Goal: Communication & Community: Participate in discussion

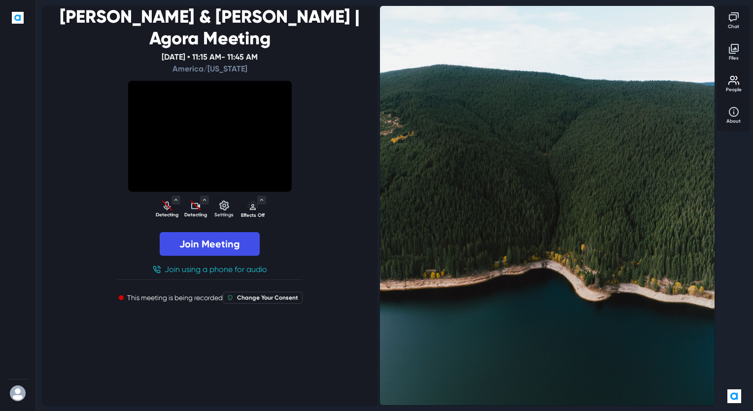
select select "default"
select select "098d0db6e3738d72249320b2d6e7a77f16e06eb4187f5c4de1df0f94d06589fa"
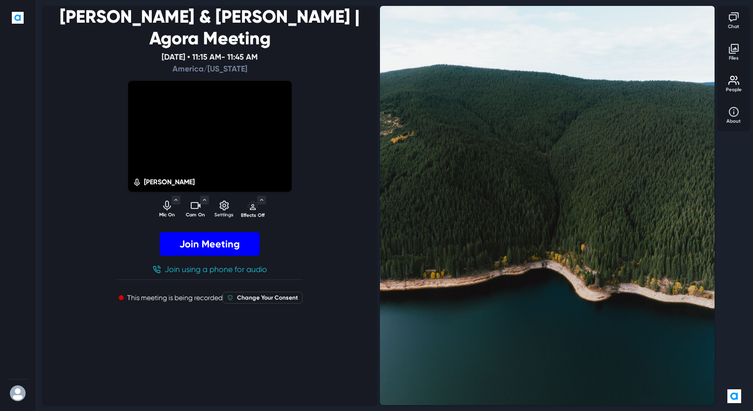
click at [194, 232] on button "Join Meeting" at bounding box center [210, 244] width 100 height 24
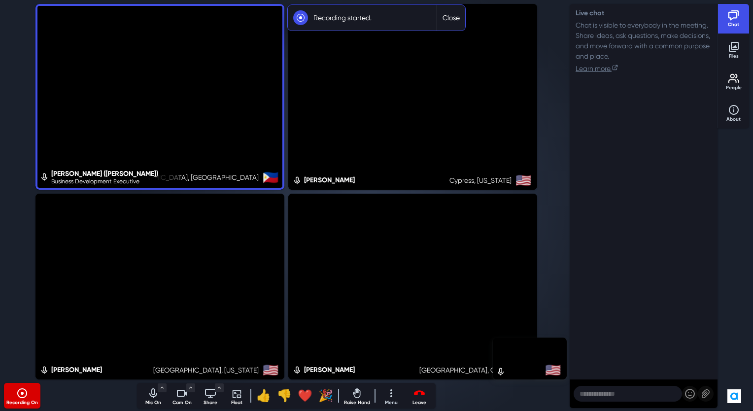
click at [154, 392] on icon "Mute audio" at bounding box center [153, 393] width 12 height 12
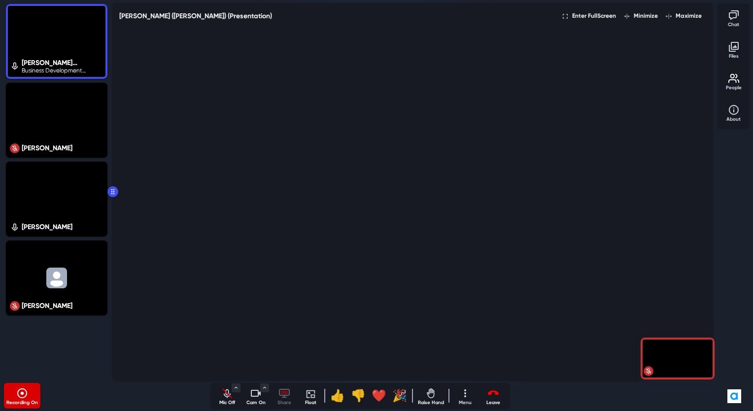
click at [227, 398] on icon "Unmute audio" at bounding box center [227, 393] width 12 height 12
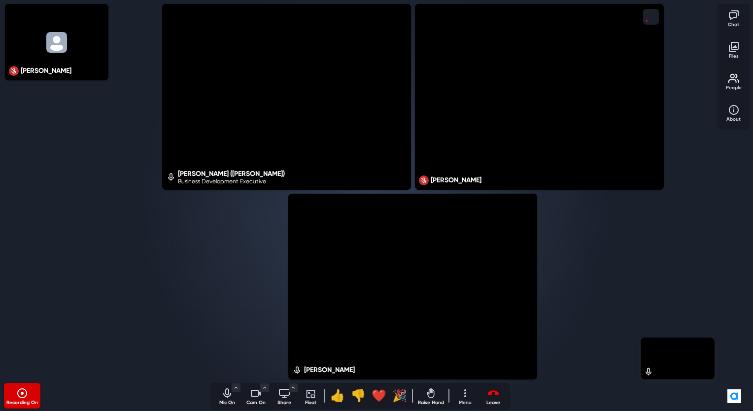
click at [227, 395] on icon "Mute audio" at bounding box center [227, 393] width 12 height 12
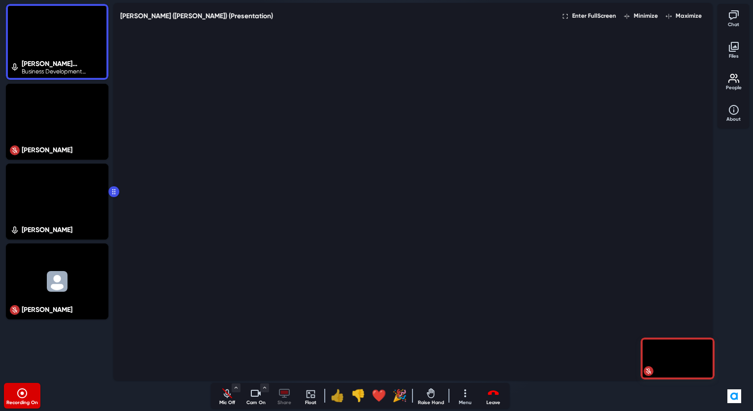
click at [335, 396] on div "👍" at bounding box center [337, 396] width 15 height 18
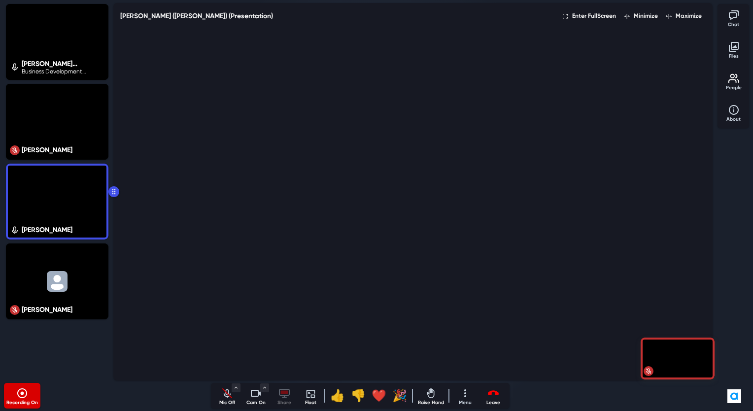
click at [227, 399] on p "Mic Off" at bounding box center [227, 402] width 25 height 7
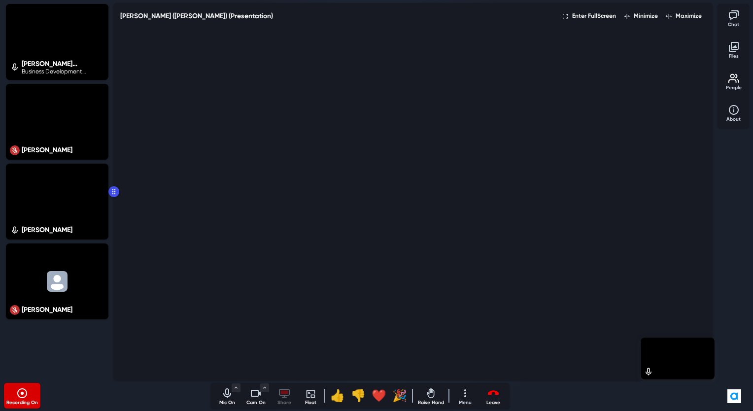
click at [227, 399] on p "Mic On" at bounding box center [227, 402] width 25 height 7
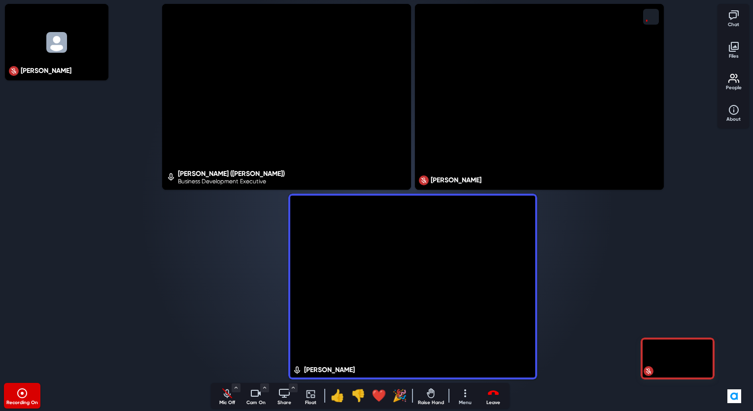
click at [227, 399] on p "Mic Off" at bounding box center [227, 402] width 25 height 7
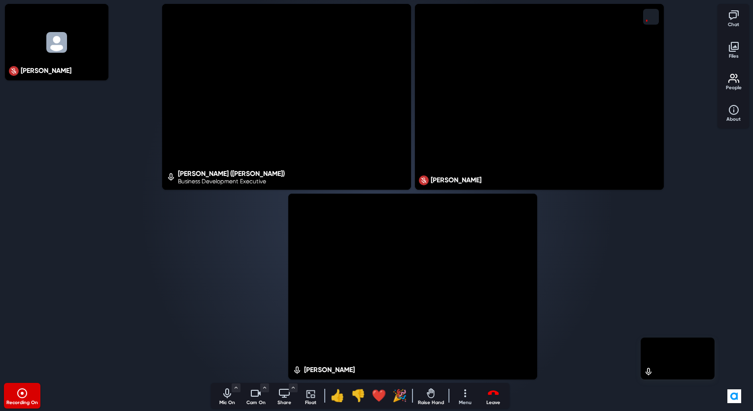
click at [227, 399] on p "Mic On" at bounding box center [227, 402] width 25 height 7
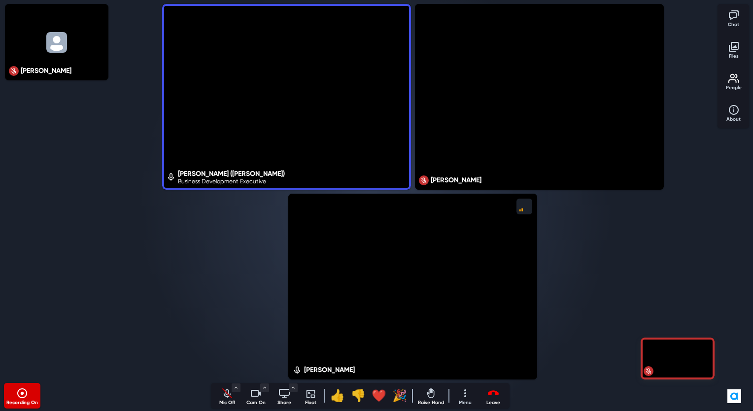
click at [227, 399] on p "Mic Off" at bounding box center [227, 402] width 25 height 7
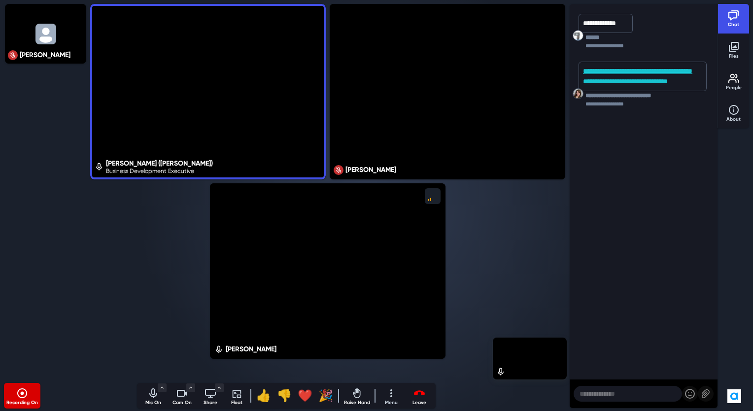
click at [151, 398] on icon "Mute audio" at bounding box center [153, 393] width 12 height 12
click at [600, 84] on link "**********" at bounding box center [637, 76] width 109 height 17
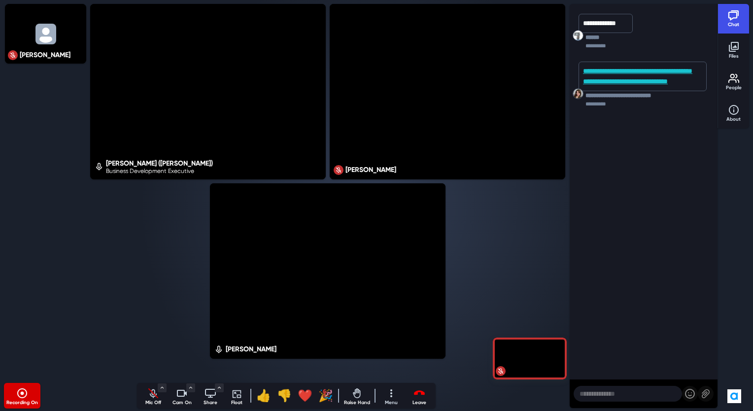
click at [619, 79] on link "**********" at bounding box center [637, 76] width 109 height 17
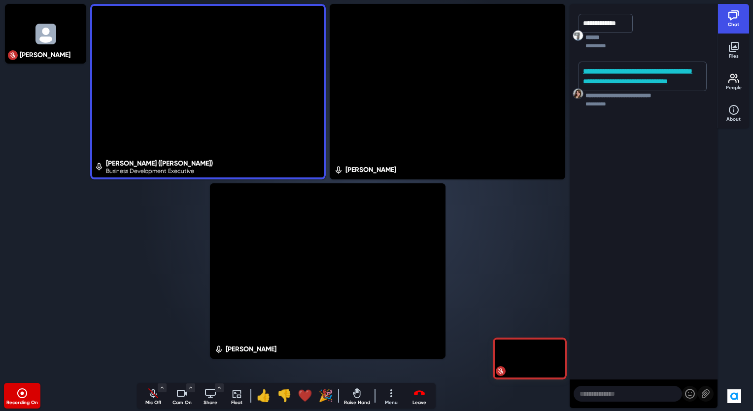
click at [310, 402] on div "❤️" at bounding box center [305, 396] width 15 height 18
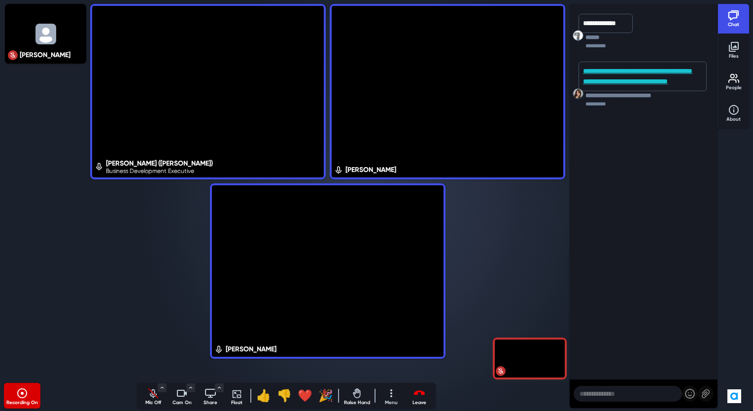
click at [147, 395] on icon "Unmute audio" at bounding box center [153, 393] width 12 height 12
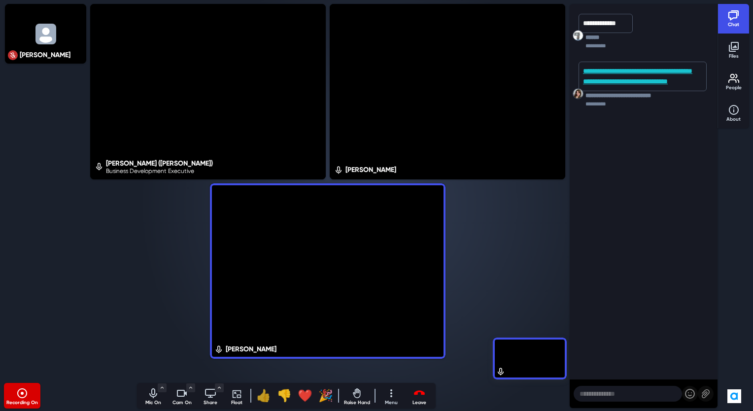
click at [265, 400] on div "👍" at bounding box center [263, 396] width 15 height 18
